Goal: Transaction & Acquisition: Purchase product/service

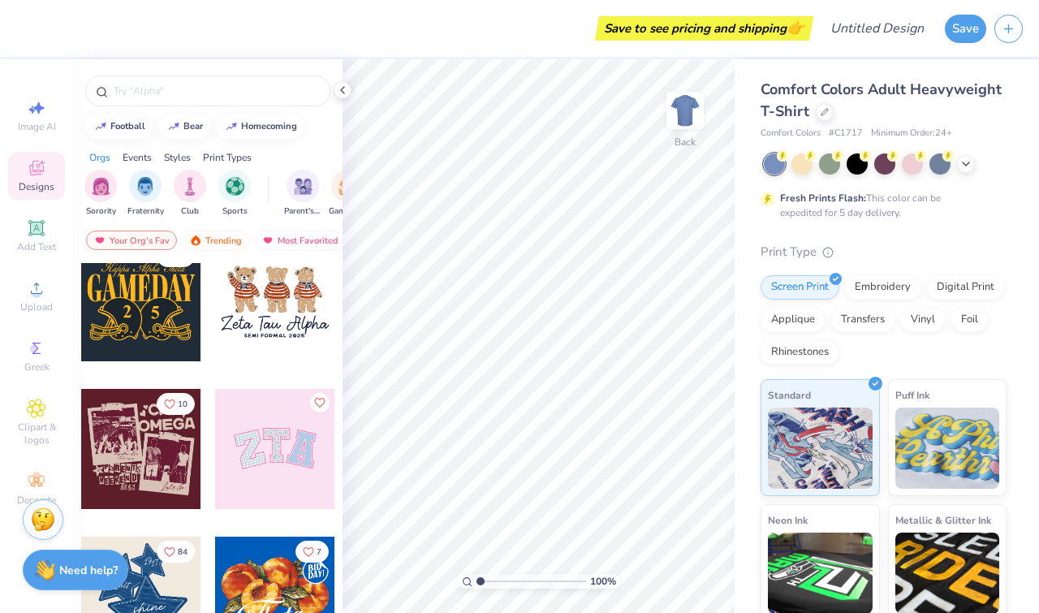
scroll to position [172, 0]
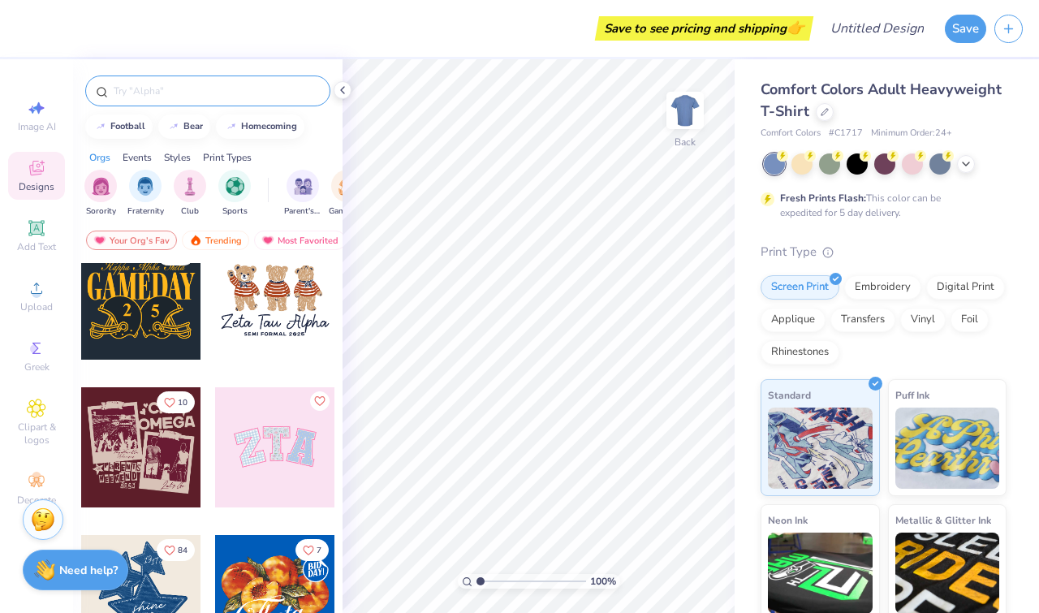
click at [229, 95] on input "text" at bounding box center [216, 91] width 208 height 16
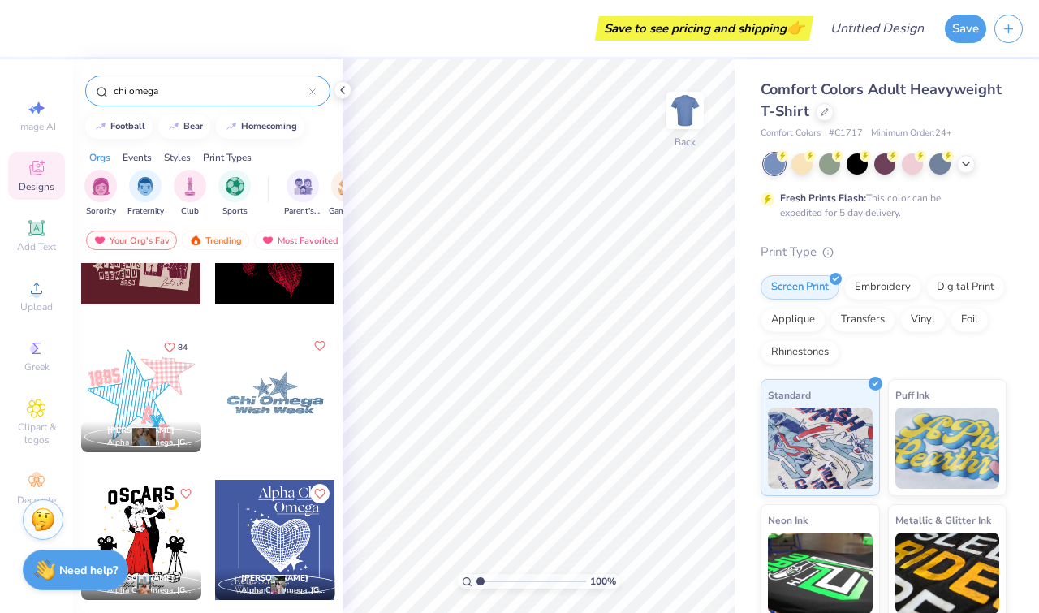
scroll to position [79, 0]
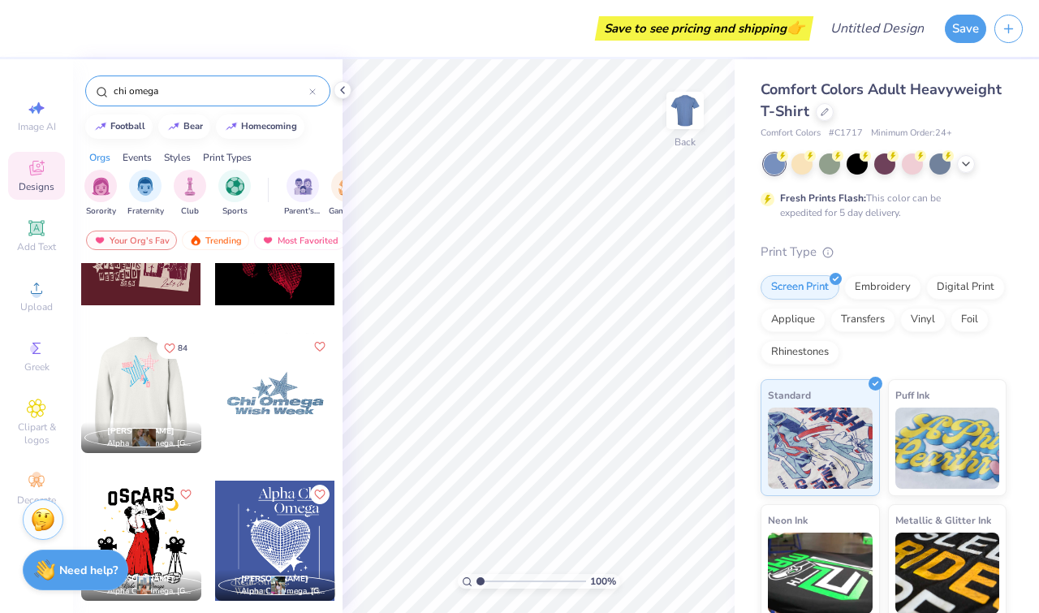
type input "chi omega"
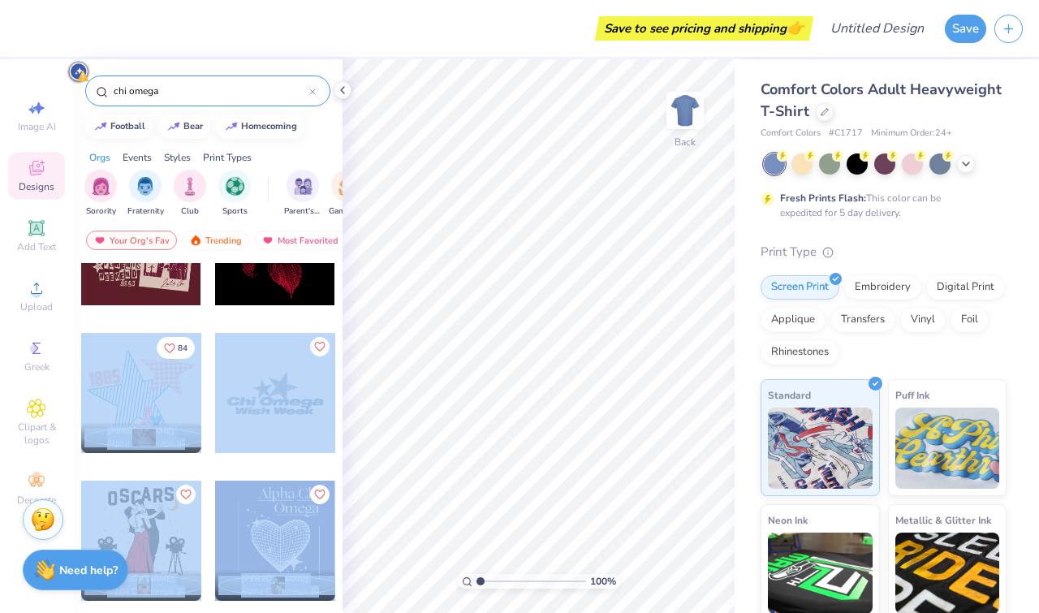
click at [575, 312] on div "Save to see pricing and shipping 👉 Design Title Save Image AI Designs Add Text …" at bounding box center [519, 306] width 1039 height 613
click at [117, 353] on div at bounding box center [141, 393] width 120 height 120
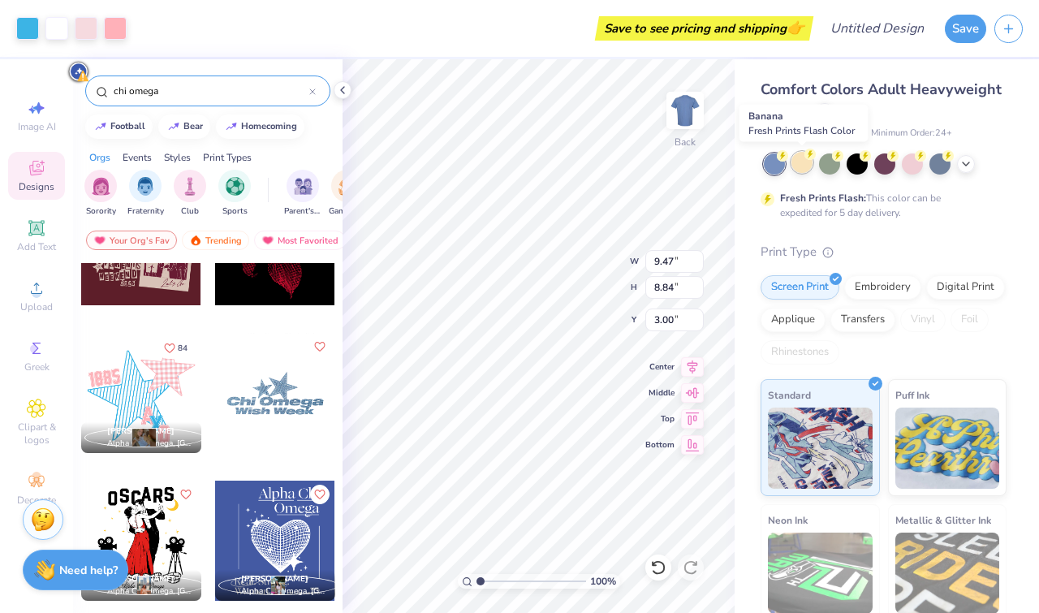
click at [803, 162] on div at bounding box center [802, 162] width 21 height 21
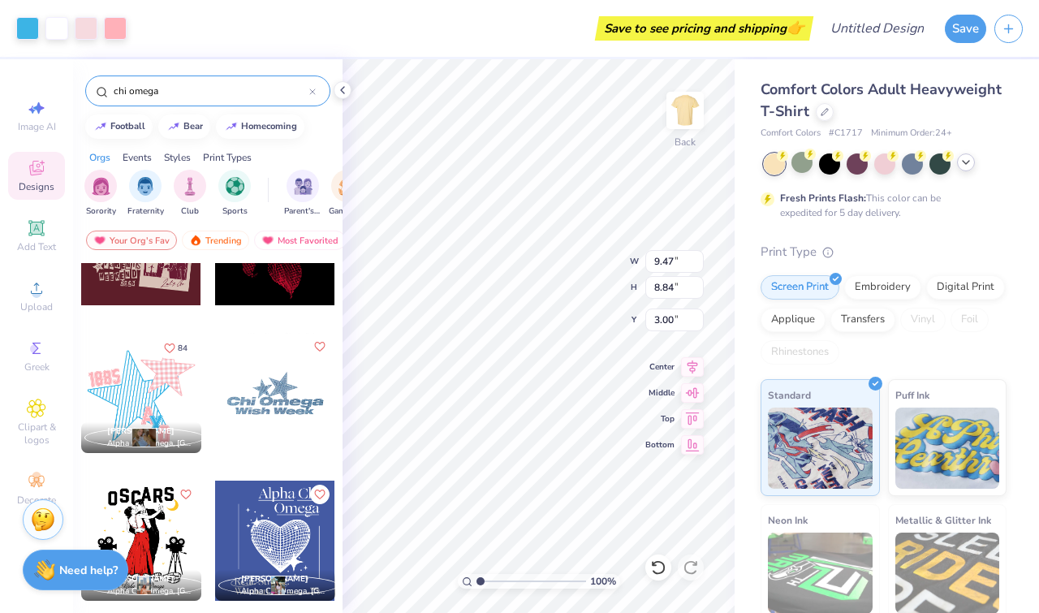
click at [963, 161] on icon at bounding box center [966, 162] width 13 height 13
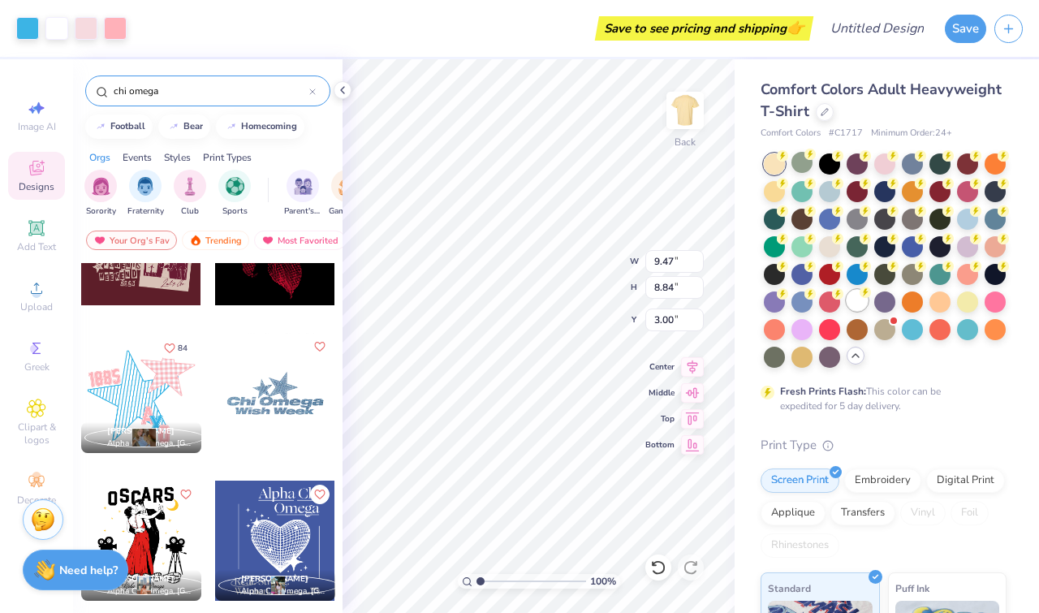
click at [862, 299] on div at bounding box center [857, 300] width 21 height 21
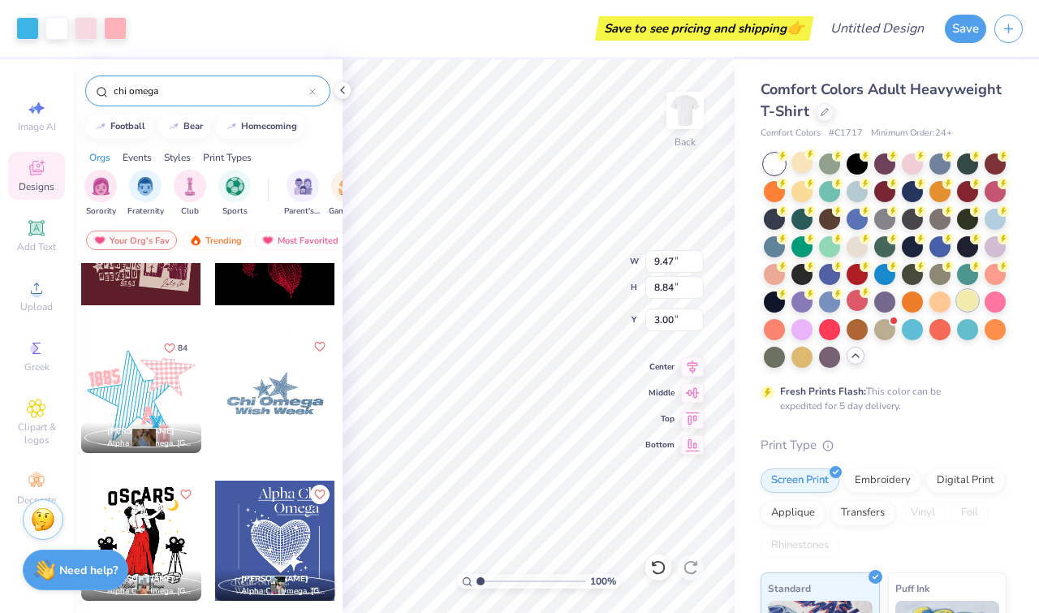
click at [971, 301] on div at bounding box center [967, 300] width 21 height 21
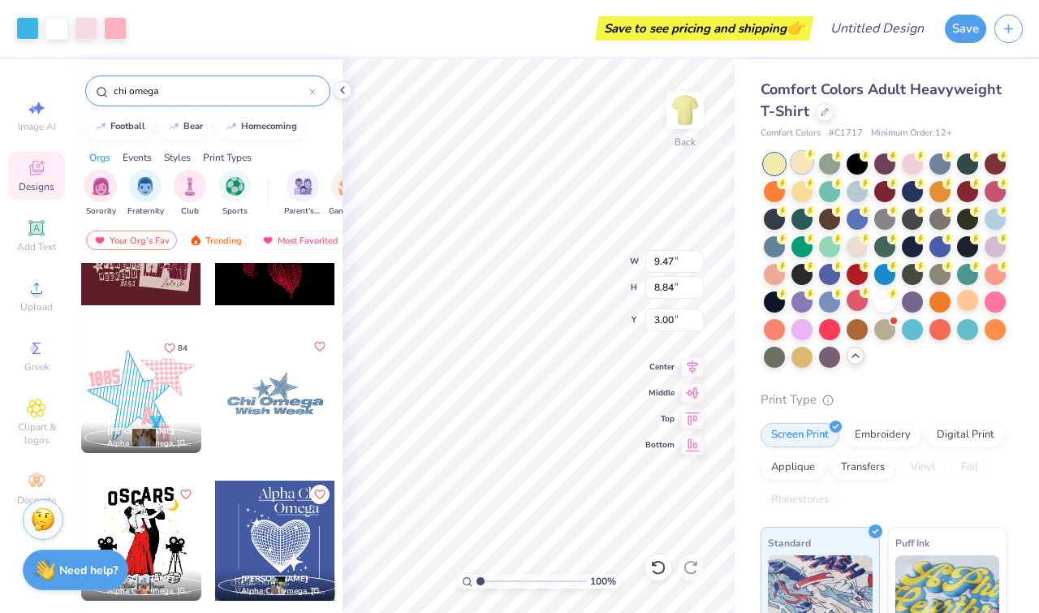
click at [809, 163] on div at bounding box center [802, 162] width 21 height 21
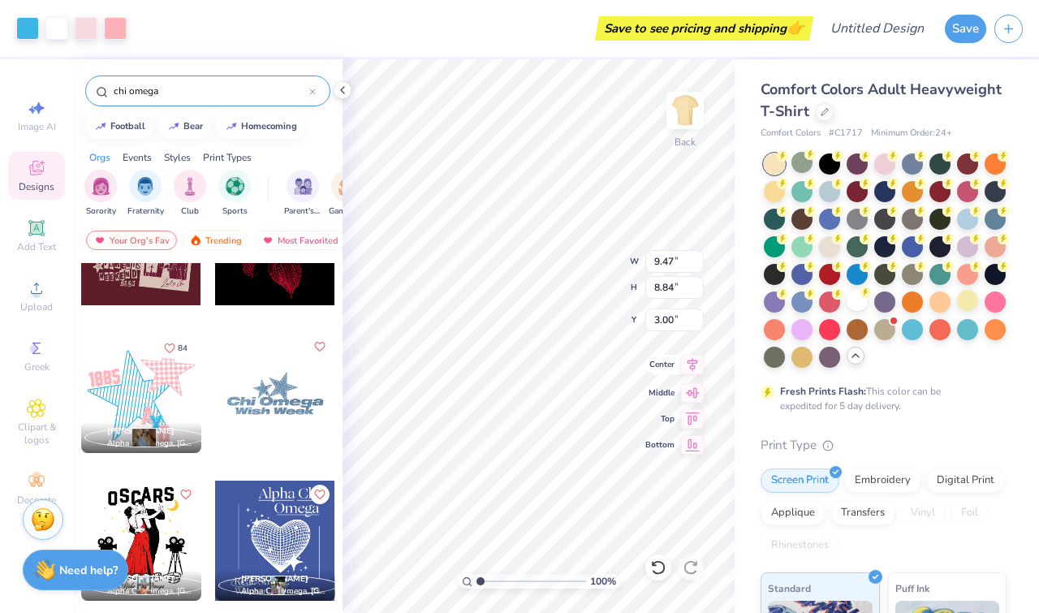
type input "3.66"
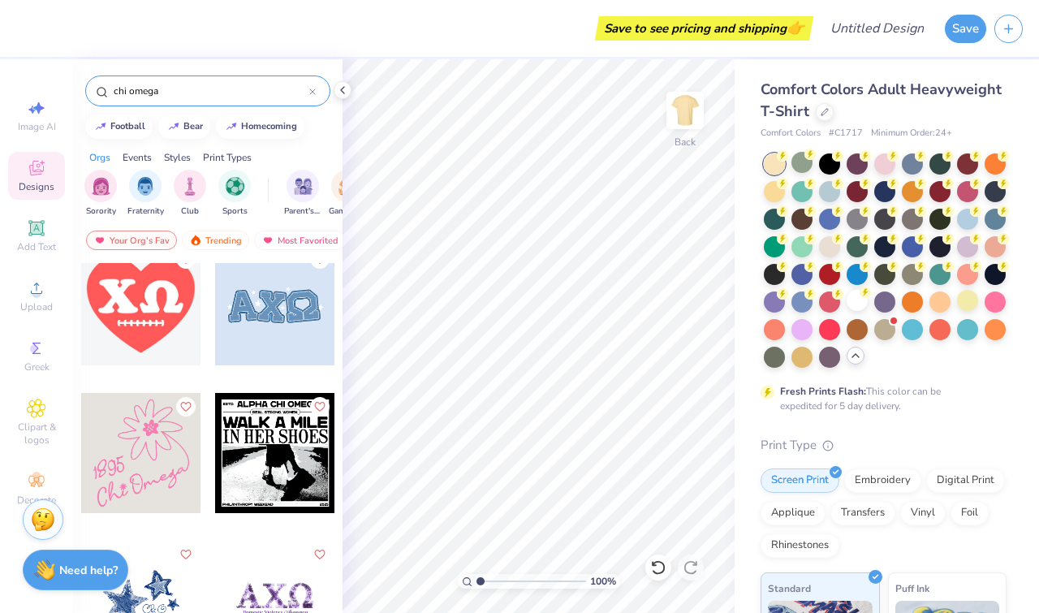
scroll to position [544, 0]
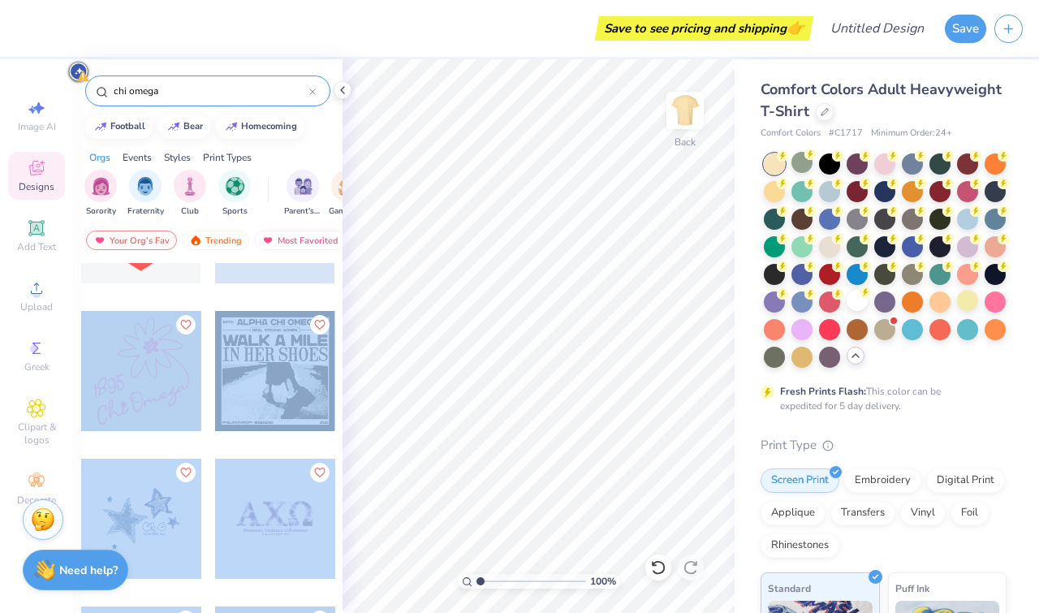
click at [475, 329] on div "Save to see pricing and shipping 👉 Design Title Save Image AI Designs Add Text …" at bounding box center [519, 306] width 1039 height 613
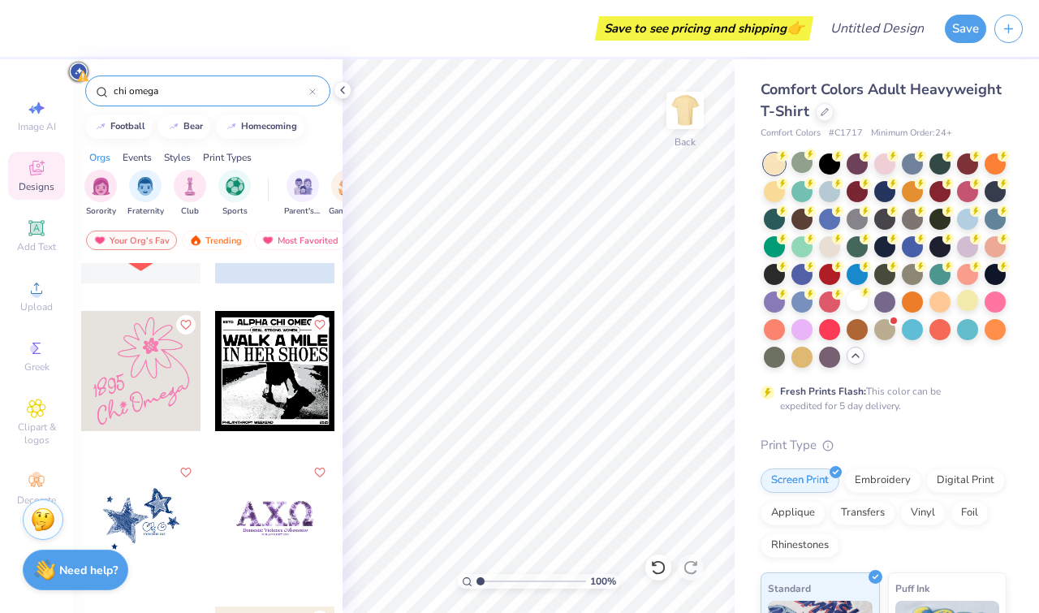
click at [338, 382] on div "[PERSON_NAME] Alpha Chi Omega, [GEOGRAPHIC_DATA][US_STATE] [PERSON_NAME] Alpha …" at bounding box center [208, 468] width 270 height 410
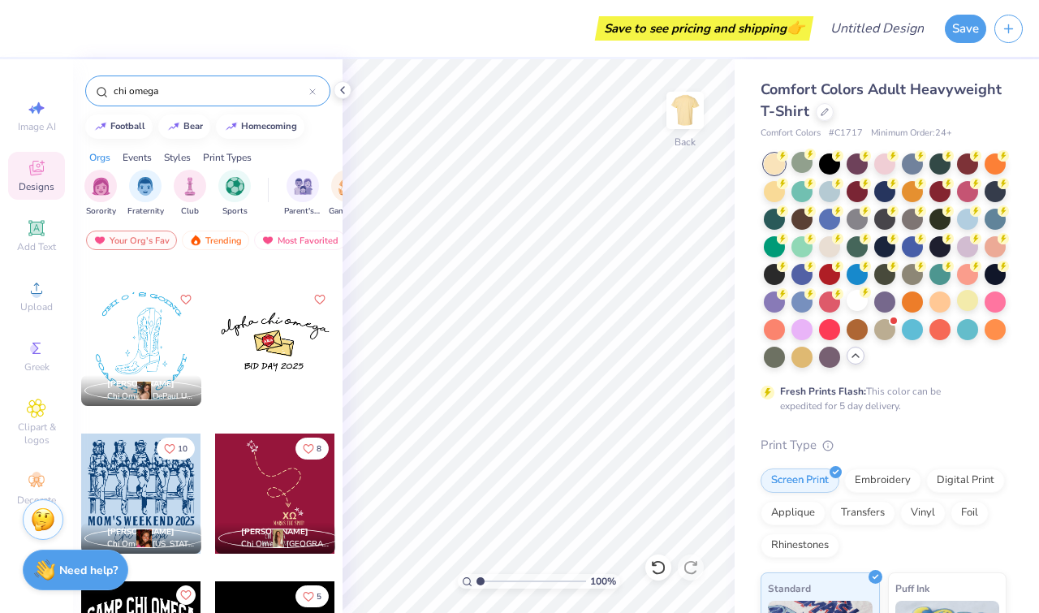
scroll to position [1604, 0]
